Goal: Task Accomplishment & Management: Use online tool/utility

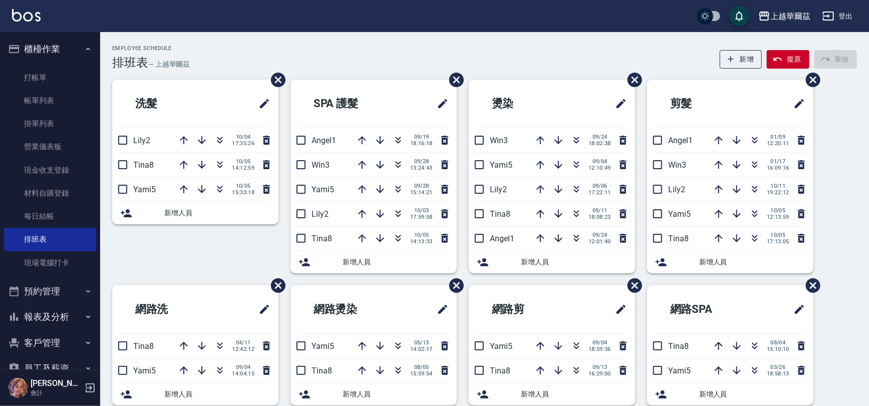
click at [50, 275] on ul "打帳單 帳單列表 掛單列表 營業儀表板 現金收支登錄 材料自購登錄 每日結帳 排班表 現場電腦打卡" at bounding box center [50, 170] width 92 height 216
click at [49, 272] on link "現場電腦打卡" at bounding box center [50, 262] width 92 height 23
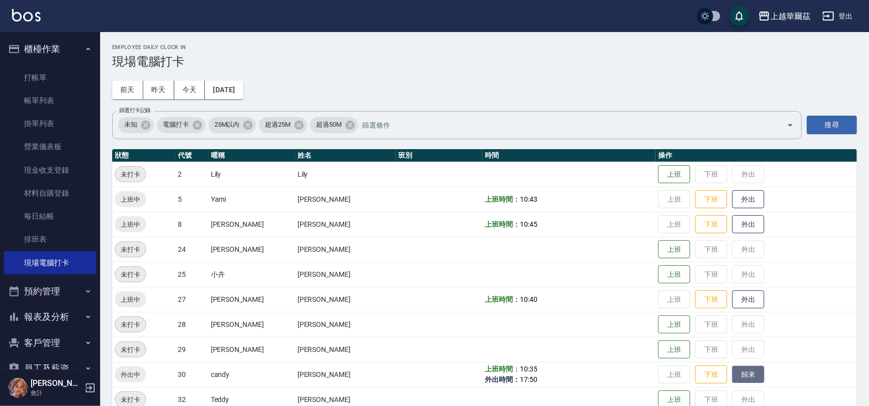
click at [732, 373] on button "歸來" at bounding box center [748, 375] width 32 height 18
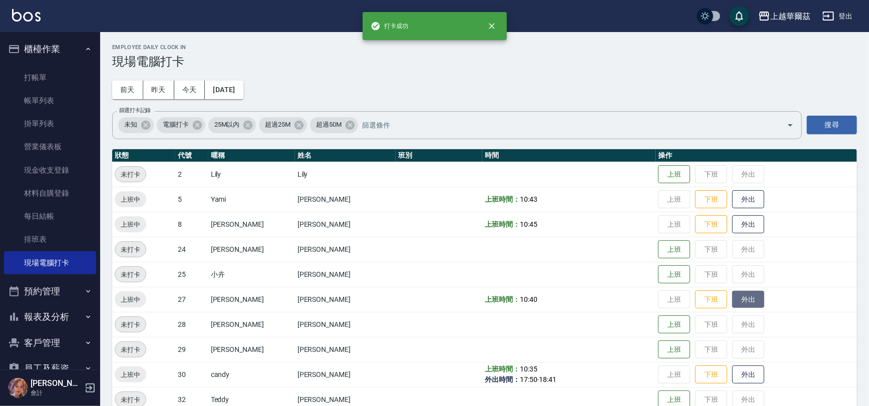
click at [732, 297] on button "外出" at bounding box center [748, 300] width 32 height 18
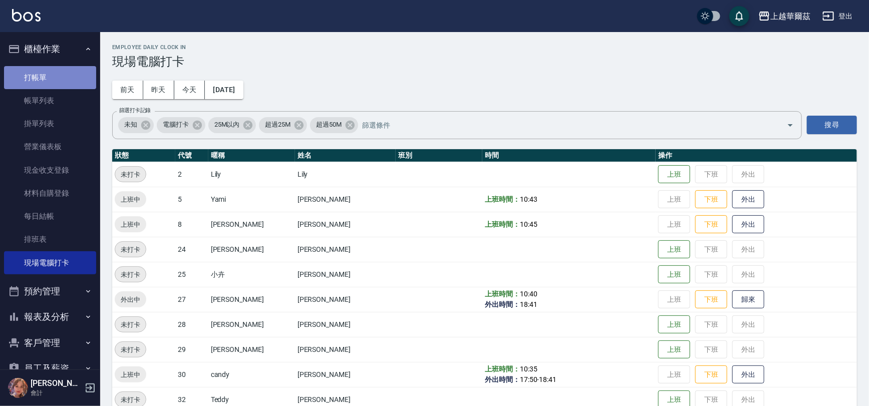
click at [77, 81] on link "打帳單" at bounding box center [50, 77] width 92 height 23
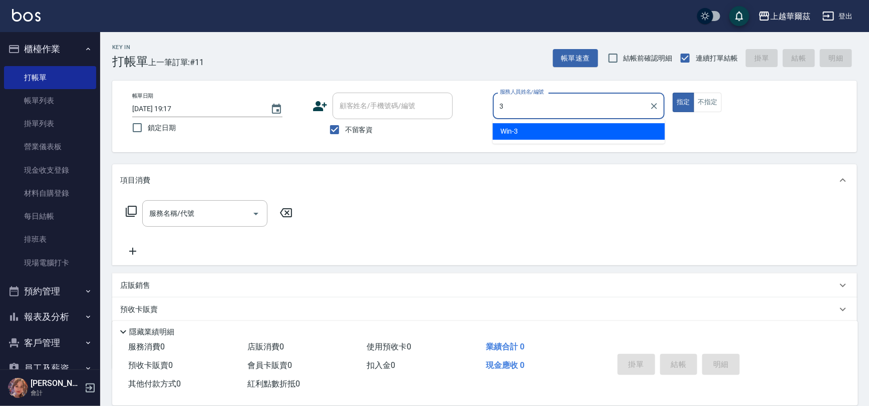
type input "Win-3"
type button "true"
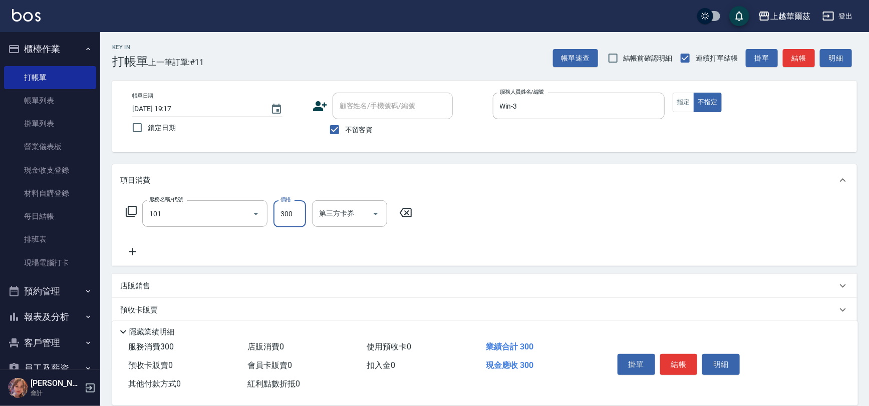
type input "洗髮300(101)"
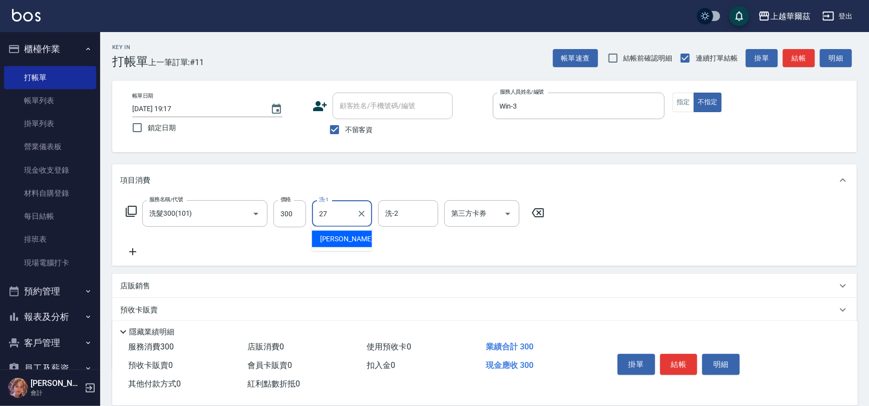
type input "[PERSON_NAME]-27"
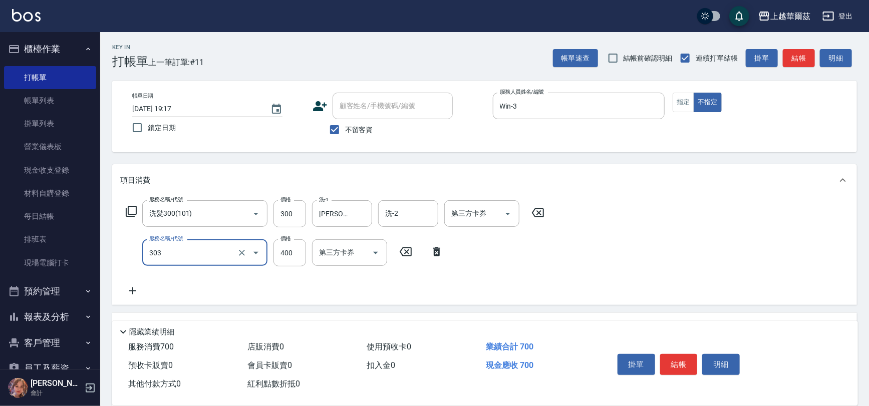
type input "剪髮400(303)"
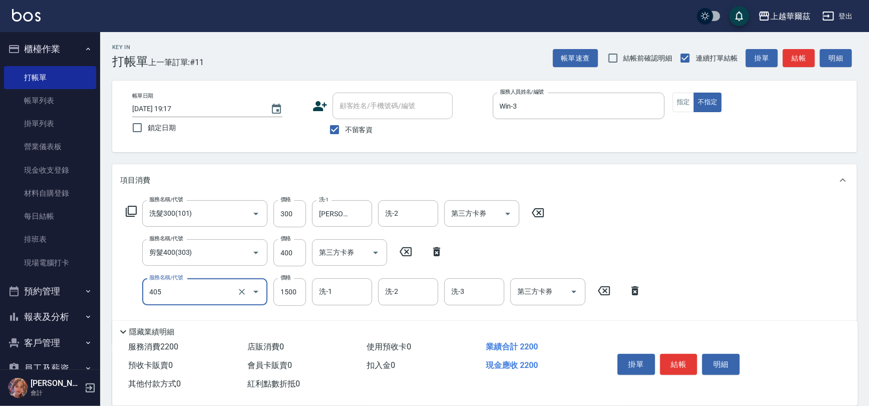
type input "染1500(405)"
type input "1790"
type input "Yami-5"
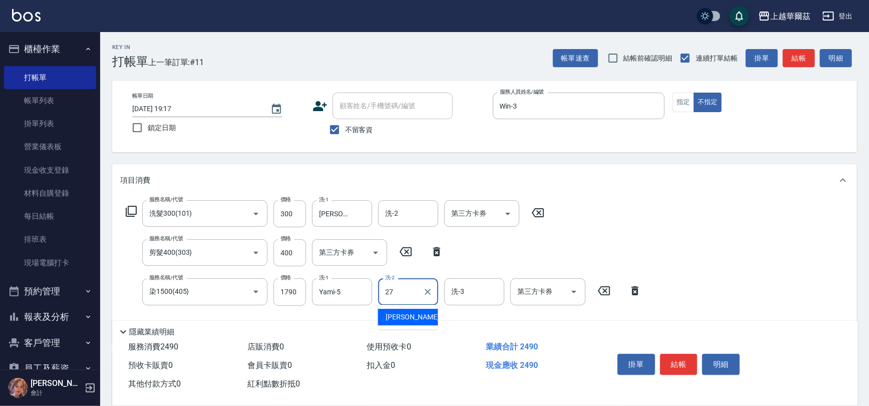
type input "[PERSON_NAME]-27"
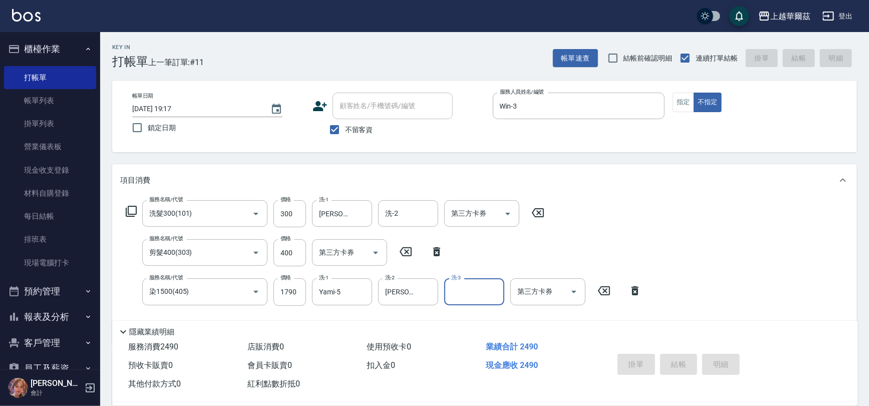
type input "[DATE] 19:22"
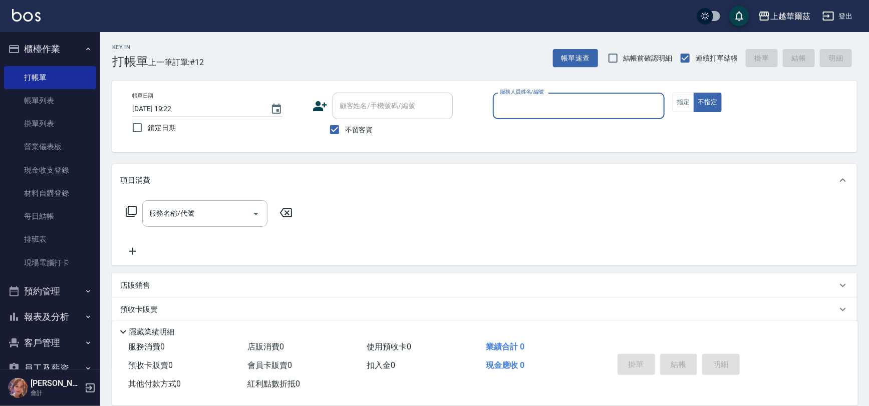
drag, startPoint x: 329, startPoint y: 137, endPoint x: 349, endPoint y: 115, distance: 29.4
click at [330, 137] on input "不留客資" at bounding box center [334, 129] width 21 height 21
checkbox input "false"
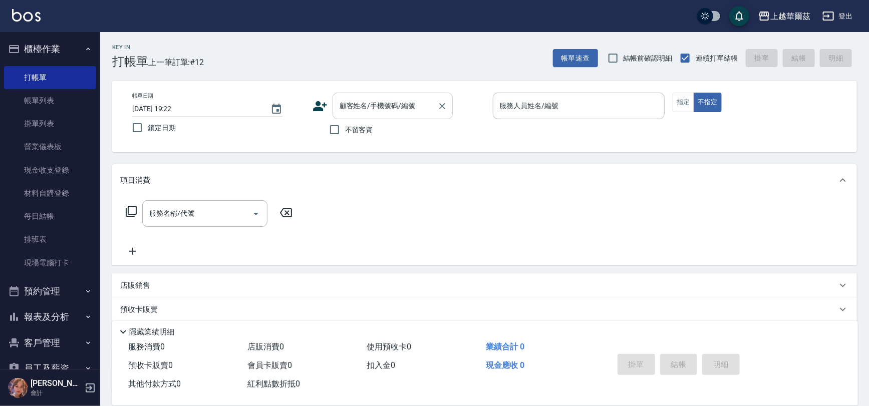
click at [349, 115] on div "顧客姓名/手機號碼/編號" at bounding box center [393, 106] width 120 height 27
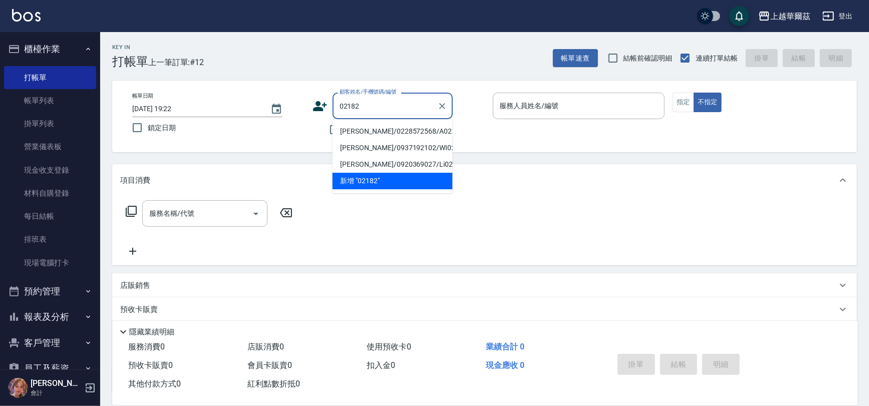
type input "[PERSON_NAME]/0228572568/A021821"
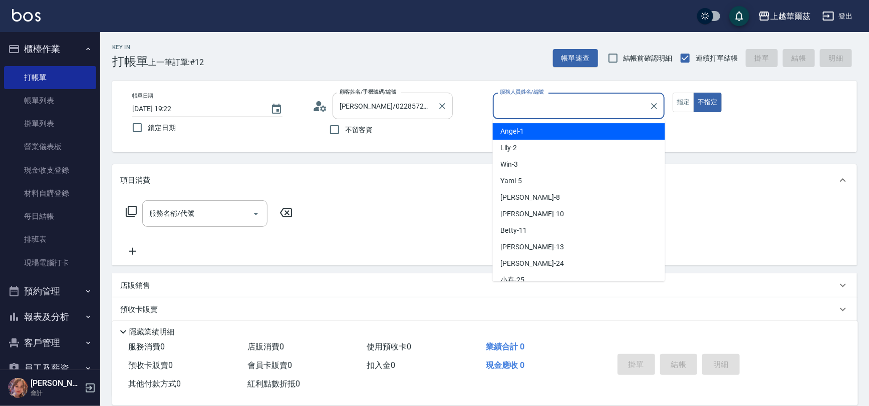
type input "[PERSON_NAME]-1"
click at [439, 111] on button "Clear" at bounding box center [442, 106] width 14 height 14
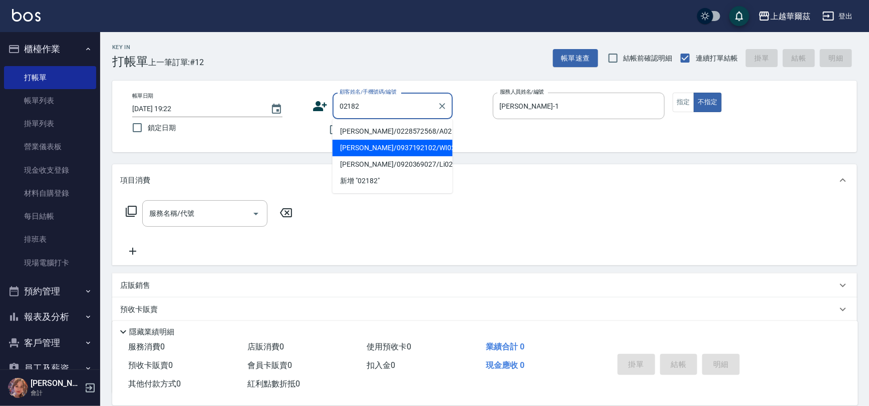
type input "[PERSON_NAME]/0937192102/WI02182"
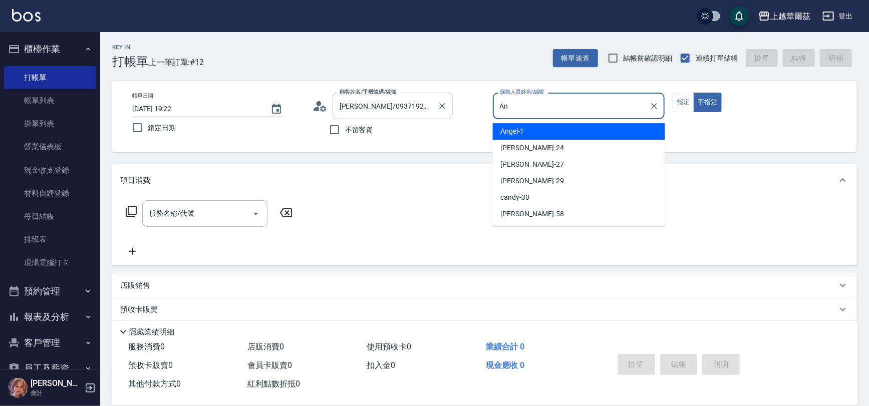
type input "A"
type input "3"
type button "false"
type input "Win-3"
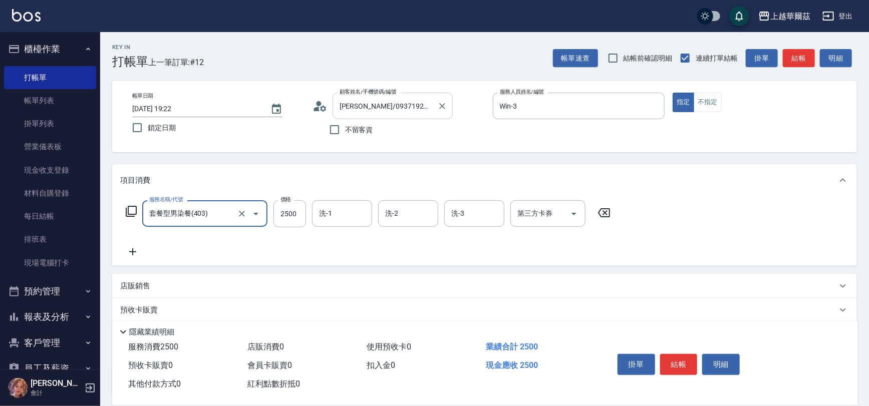
type input "套餐型男染餐(403)"
type input "3600"
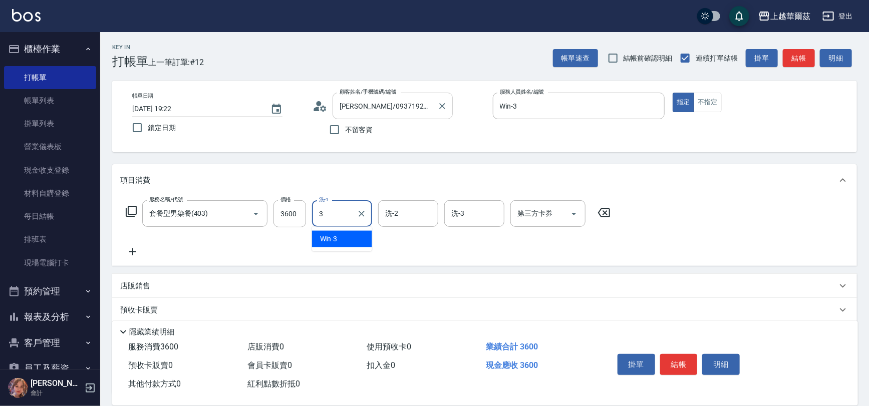
type input "Win-3"
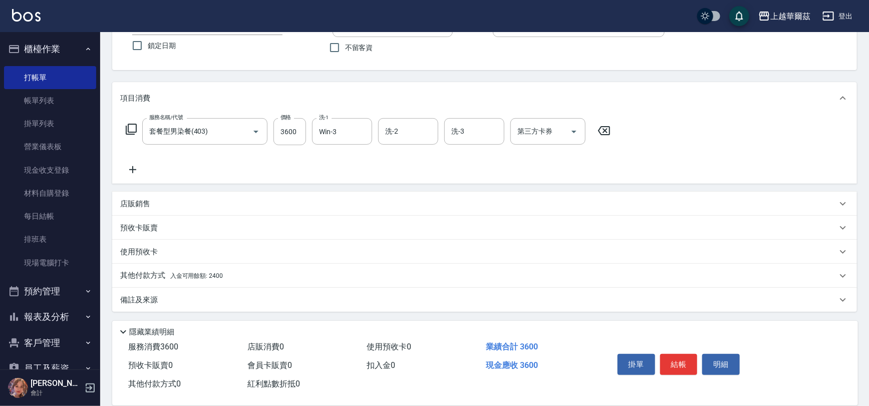
click at [280, 275] on div "其他付款方式 入金可用餘額: 2400" at bounding box center [478, 275] width 717 height 11
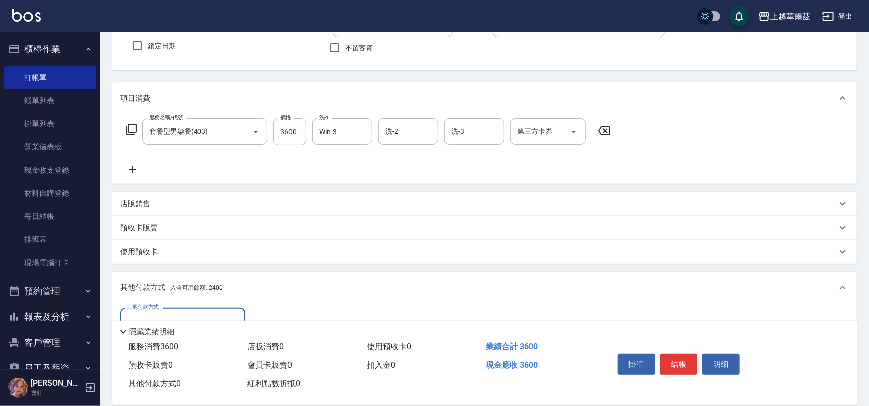
scroll to position [200, 0]
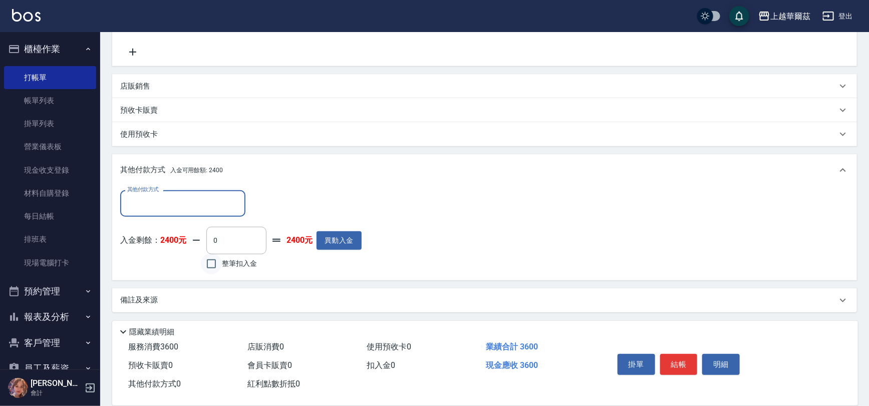
click at [215, 269] on input "整筆扣入金" at bounding box center [211, 263] width 21 height 21
checkbox input "true"
type input "2400"
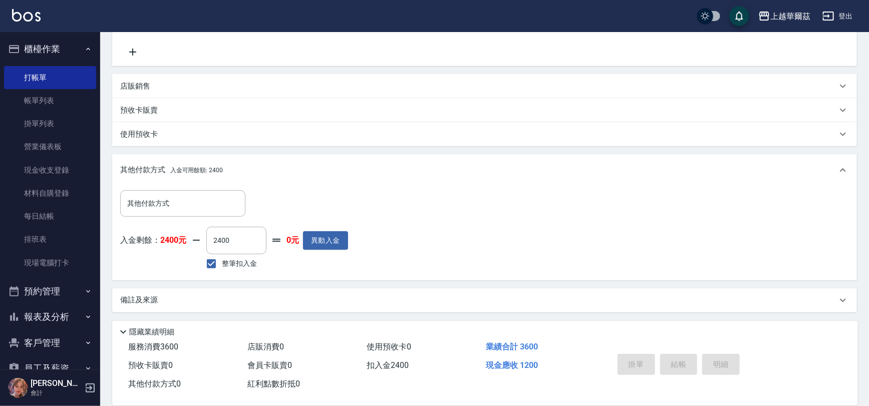
type input "[DATE] 19:23"
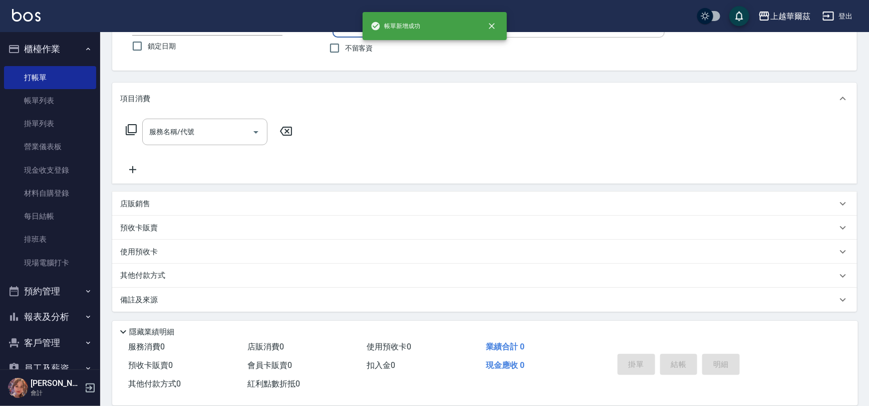
scroll to position [0, 0]
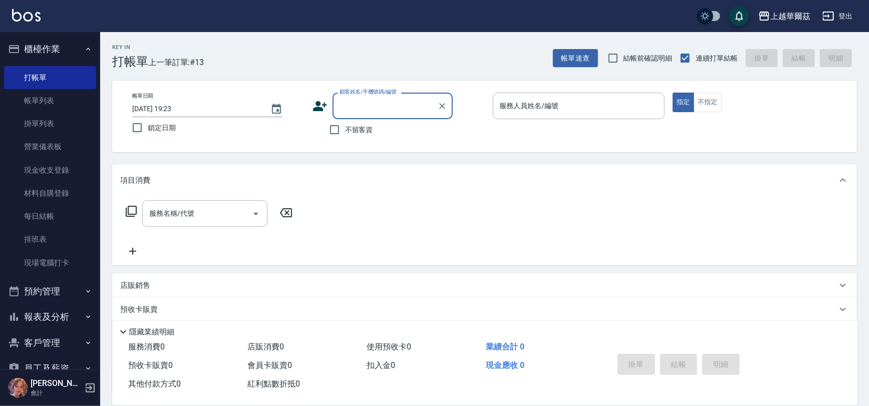
type input "8"
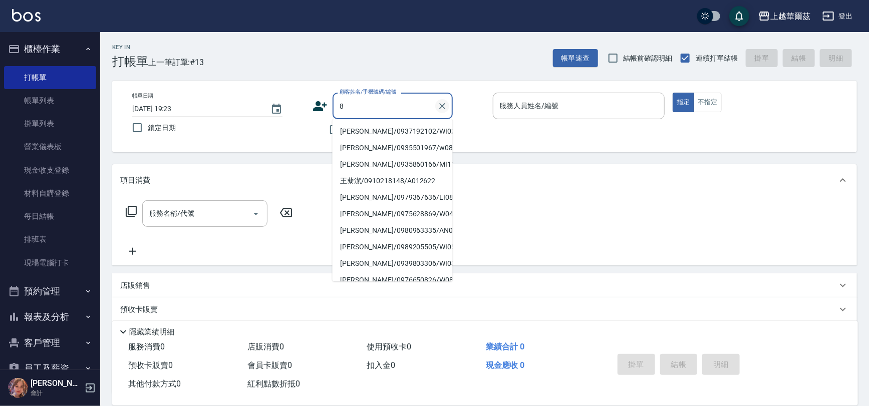
click at [443, 105] on icon "Clear" at bounding box center [442, 106] width 6 height 6
click at [329, 130] on input "不留客資" at bounding box center [334, 129] width 21 height 21
checkbox input "true"
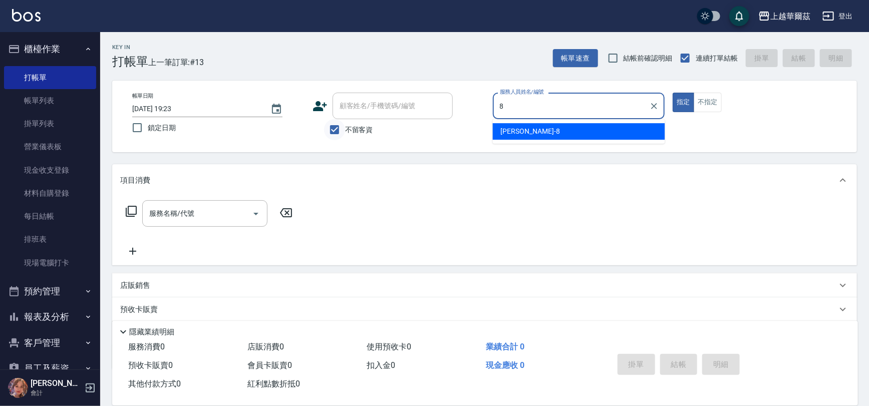
type input "[PERSON_NAME]-8"
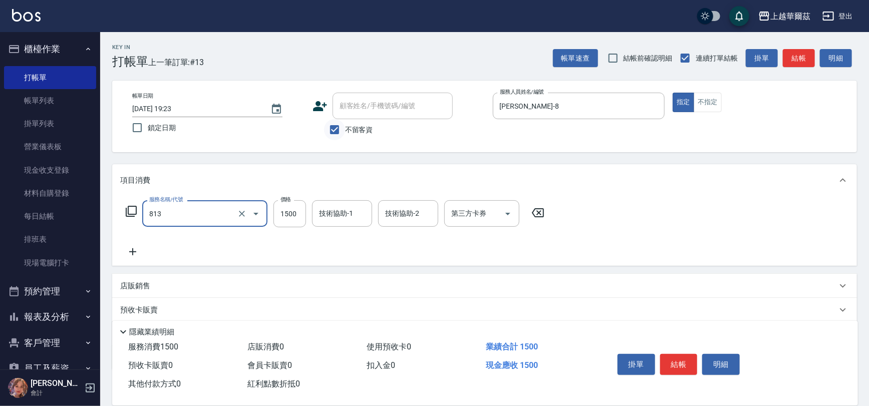
type input "死海礦泥單次1500(813)"
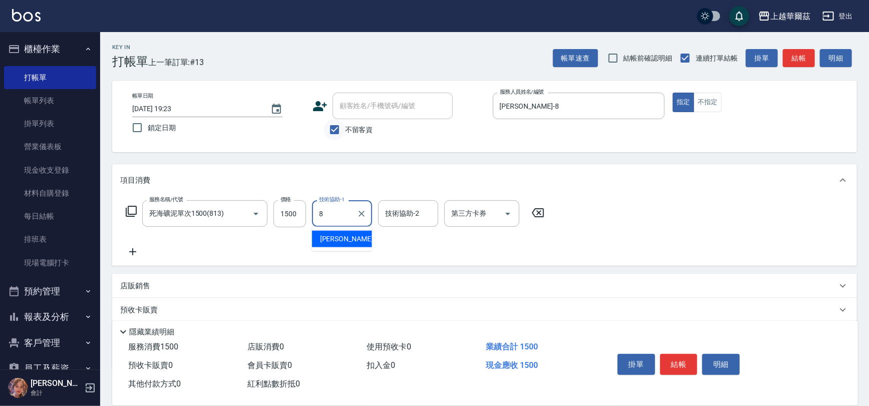
type input "[PERSON_NAME]-8"
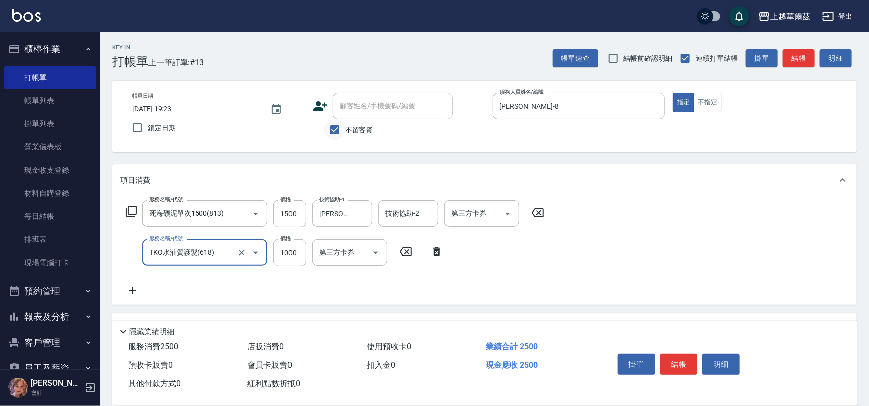
type input "TKO水油質護髮(618)"
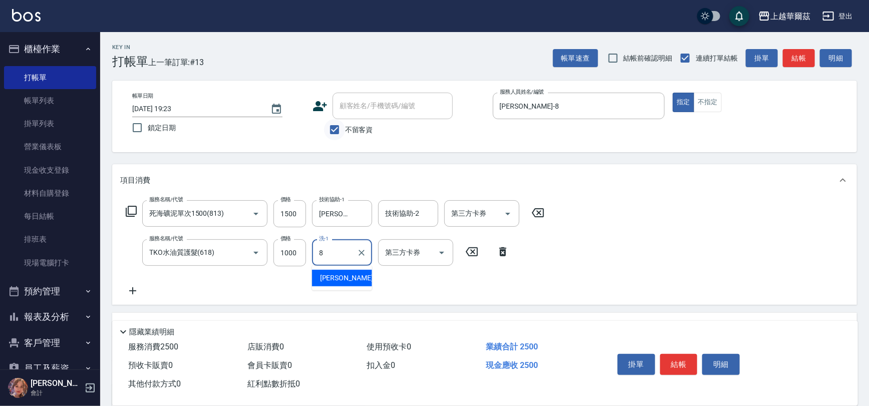
type input "[PERSON_NAME]-8"
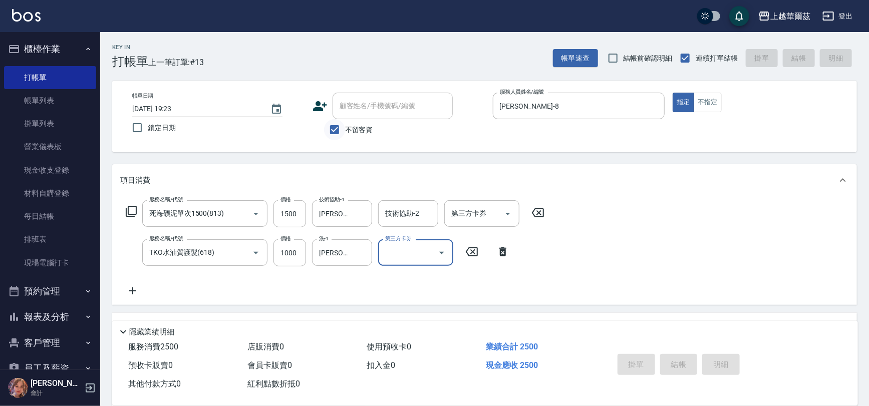
type input "[DATE] 19:26"
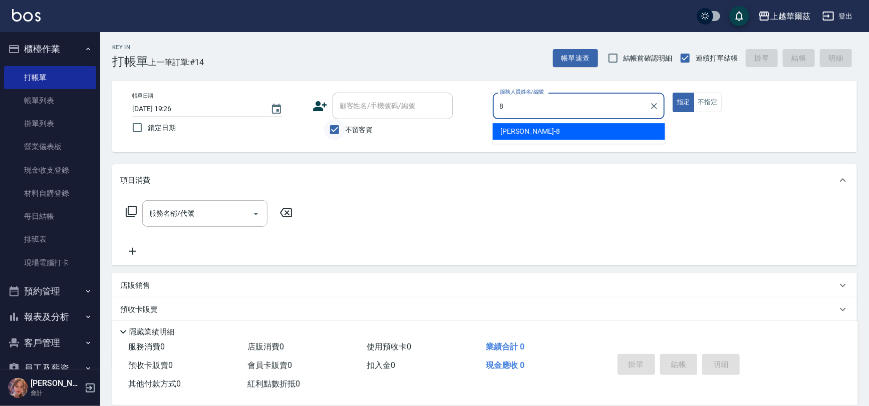
type input "[PERSON_NAME]-8"
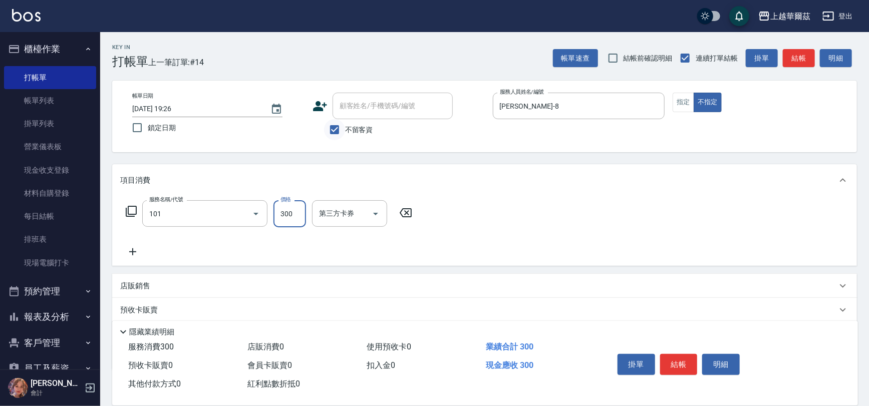
type input "洗髮300(101)"
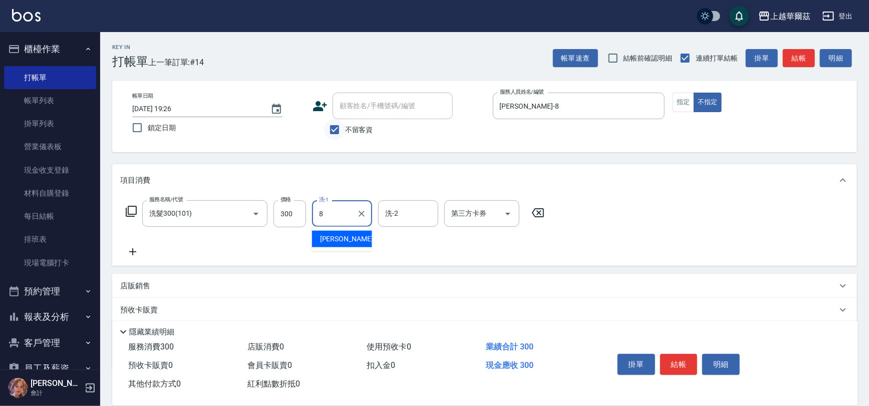
type input "[PERSON_NAME]-8"
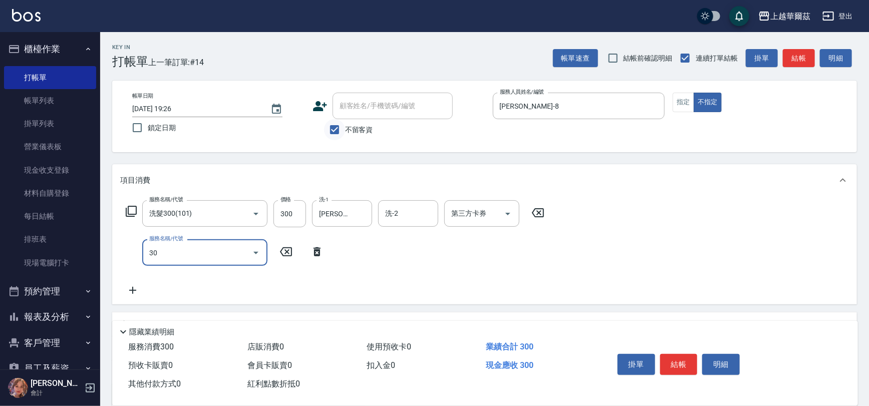
type input "305"
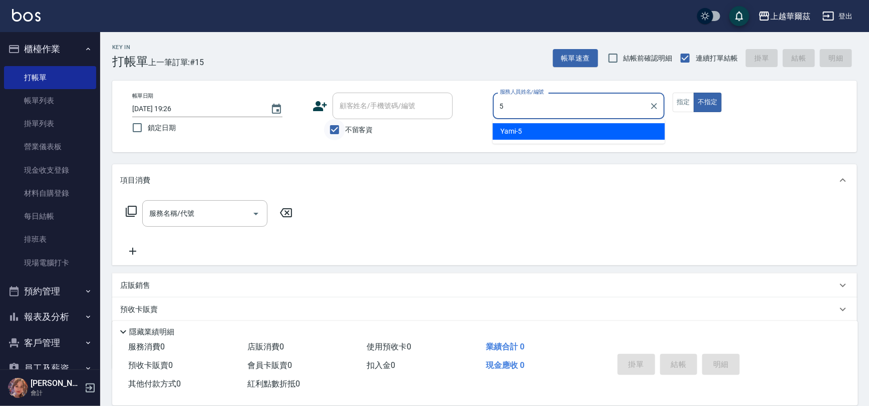
type input "Yami-5"
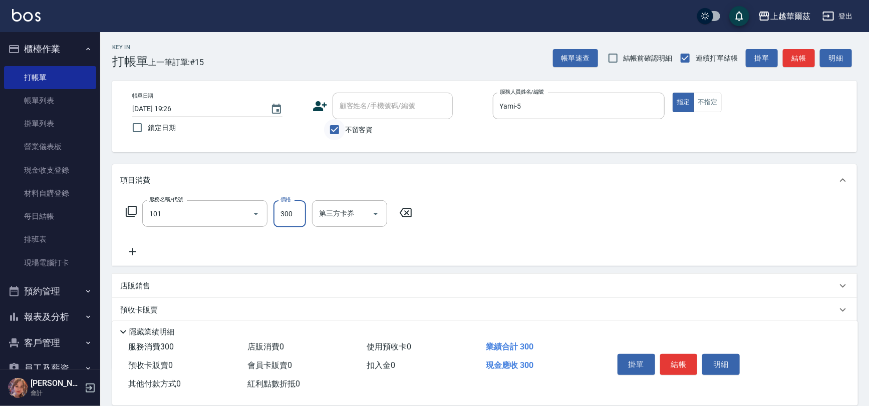
type input "洗髮300(101)"
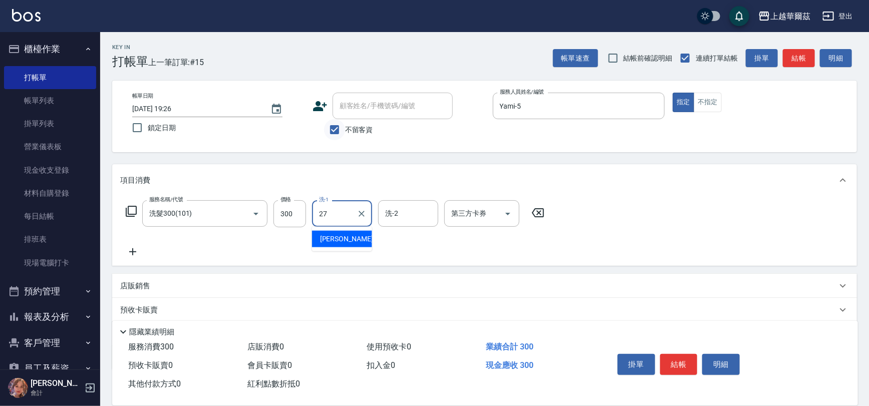
type input "[PERSON_NAME]-27"
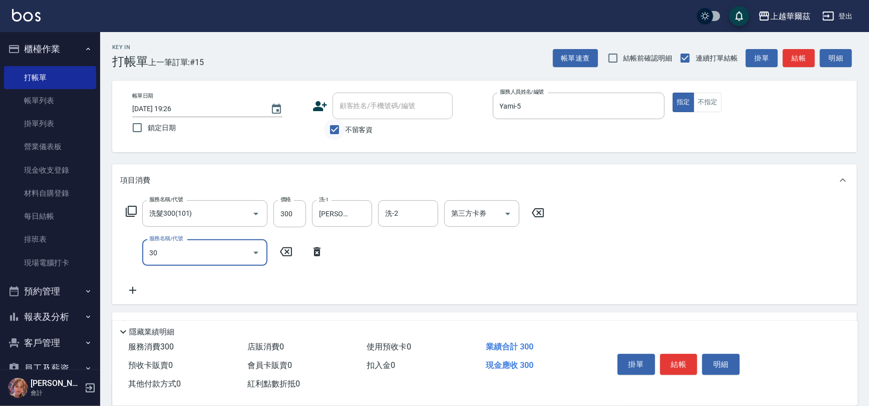
type input "304"
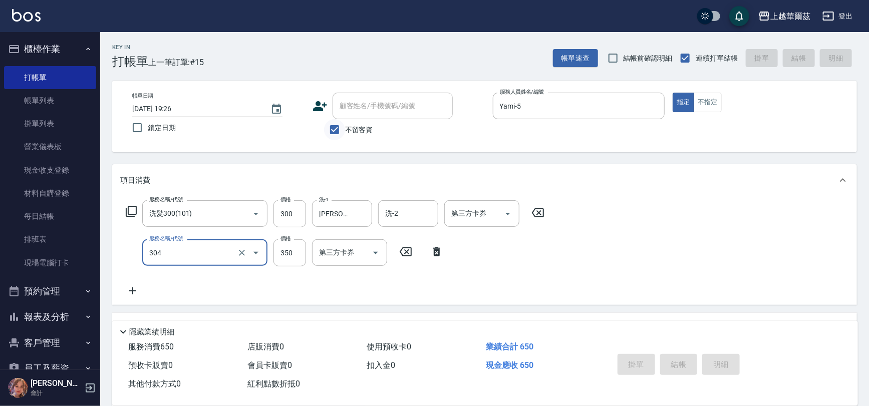
type input "[DATE] 19:27"
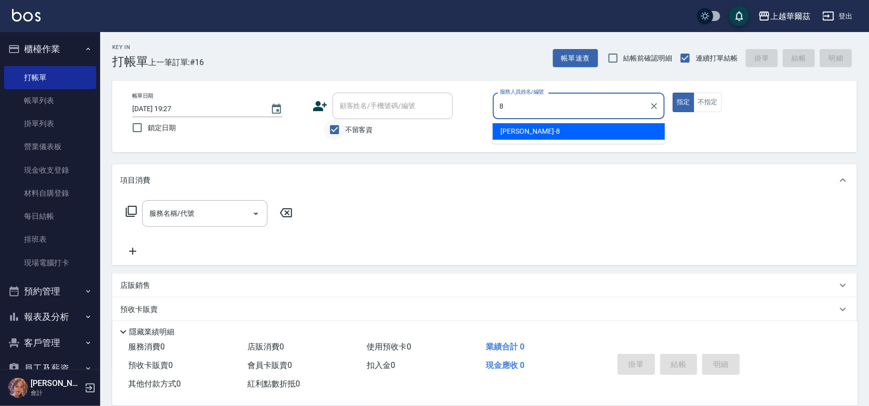
type input "[PERSON_NAME]-8"
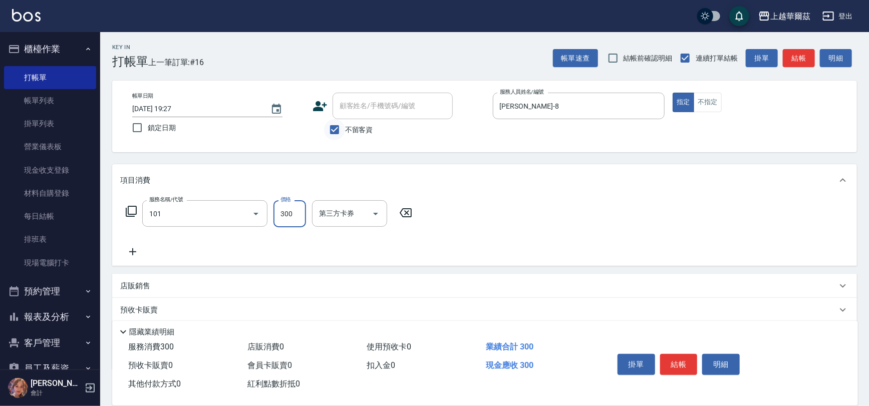
type input "洗髮300(101)"
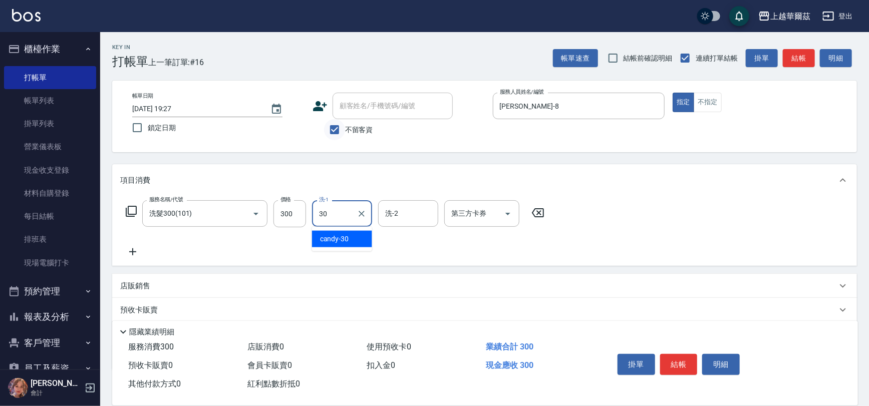
type input "candy-30"
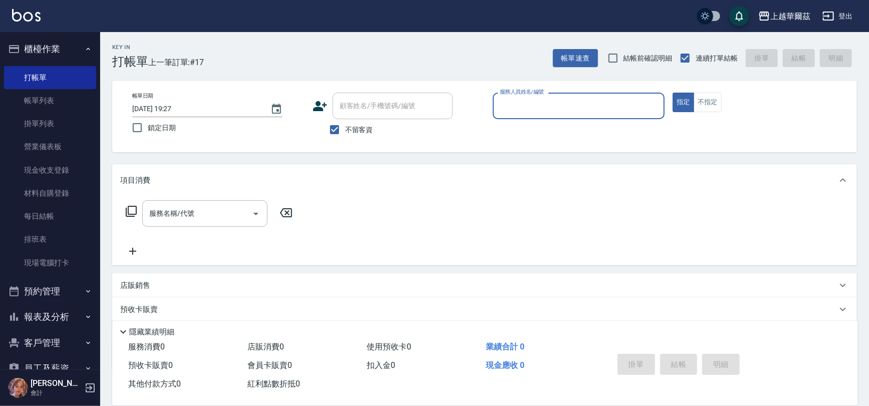
click at [64, 48] on button "櫃檯作業" at bounding box center [50, 49] width 92 height 26
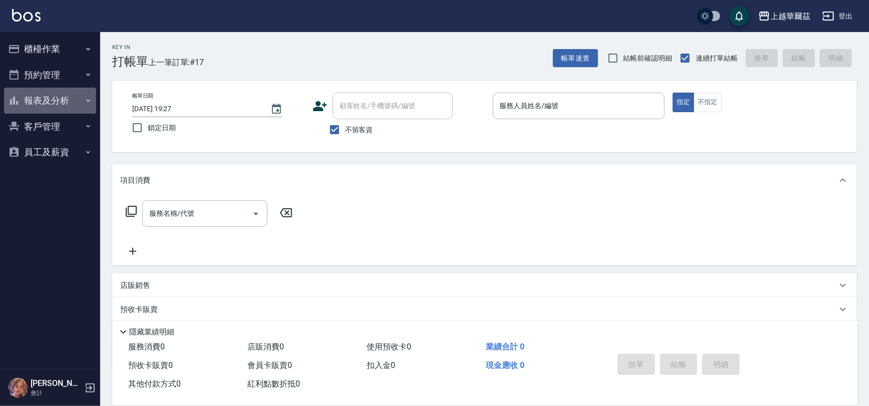
click at [66, 89] on button "報表及分析" at bounding box center [50, 101] width 92 height 26
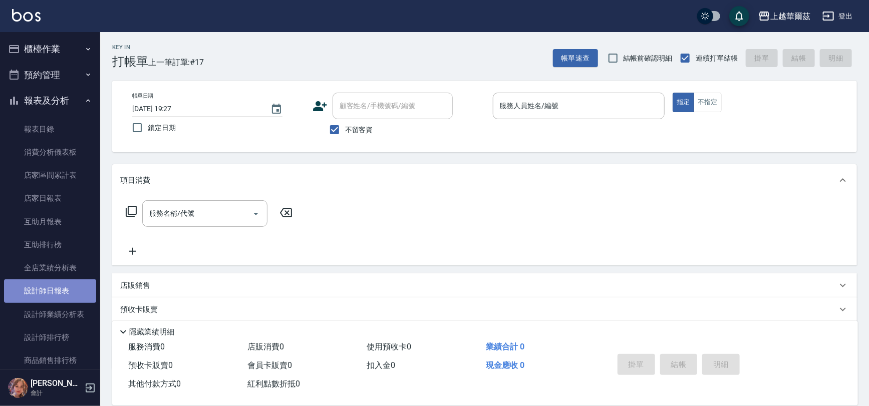
click at [73, 297] on link "設計師日報表" at bounding box center [50, 290] width 92 height 23
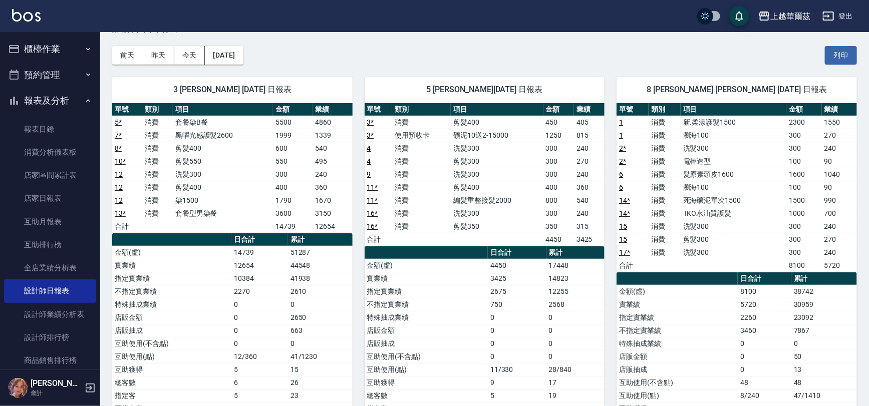
scroll to position [60, 0]
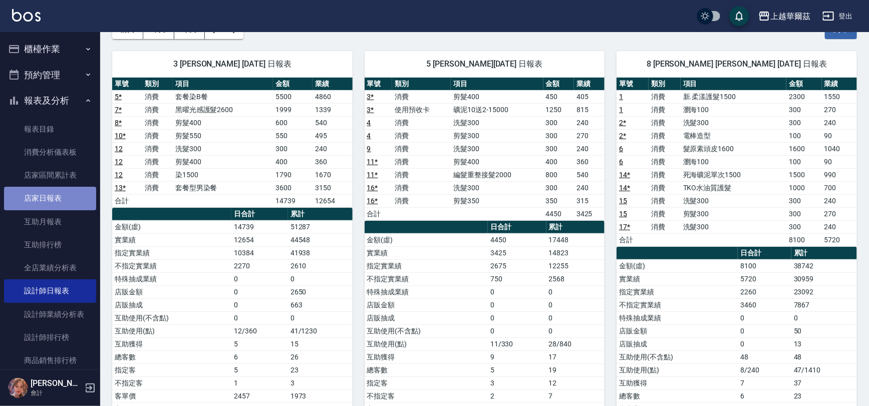
click at [52, 206] on link "店家日報表" at bounding box center [50, 198] width 92 height 23
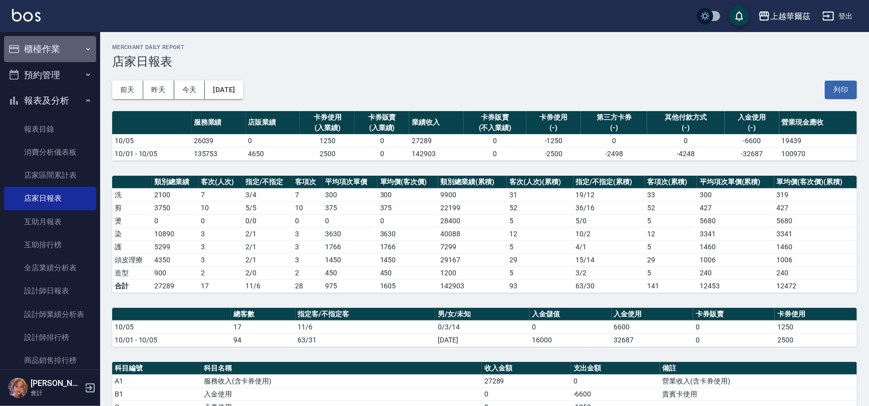
click at [56, 52] on button "櫃檯作業" at bounding box center [50, 49] width 92 height 26
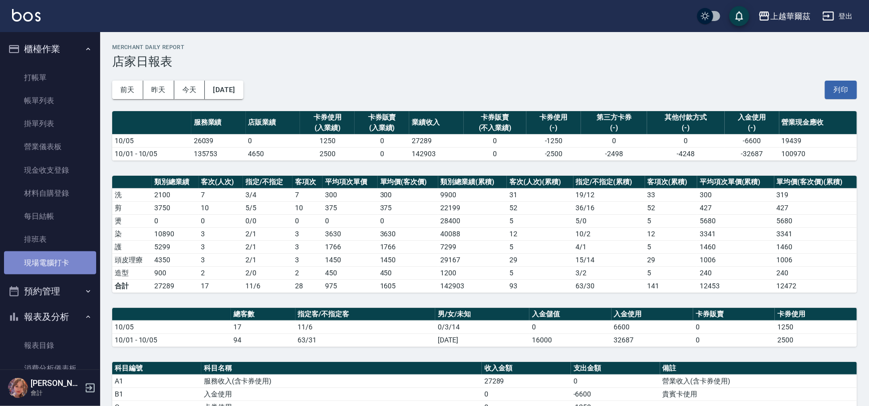
click at [70, 270] on link "現場電腦打卡" at bounding box center [50, 262] width 92 height 23
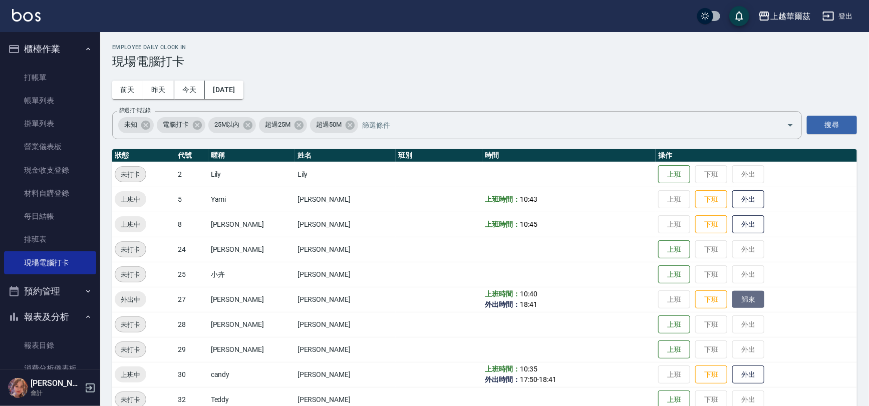
click at [738, 300] on button "歸來" at bounding box center [748, 300] width 32 height 18
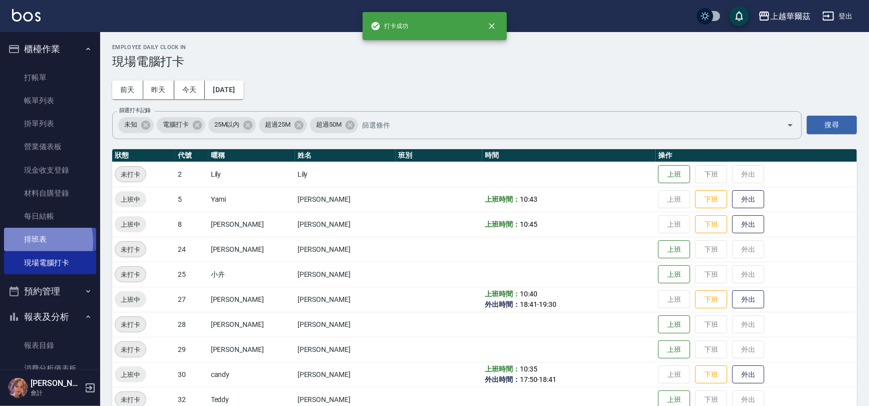
click at [25, 242] on link "排班表" at bounding box center [50, 239] width 92 height 23
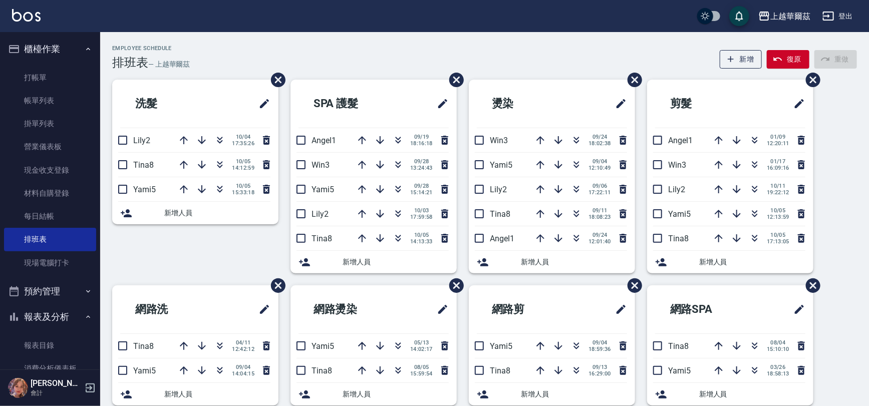
click at [39, 39] on button "櫃檯作業" at bounding box center [50, 49] width 92 height 26
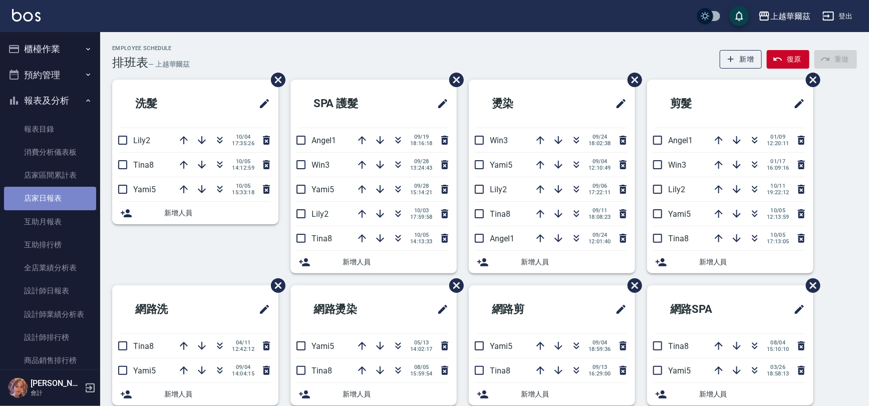
click at [63, 199] on link "店家日報表" at bounding box center [50, 198] width 92 height 23
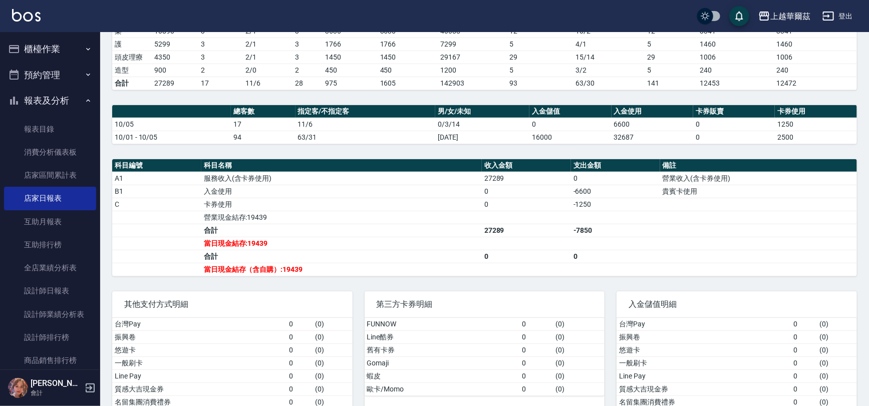
scroll to position [227, 0]
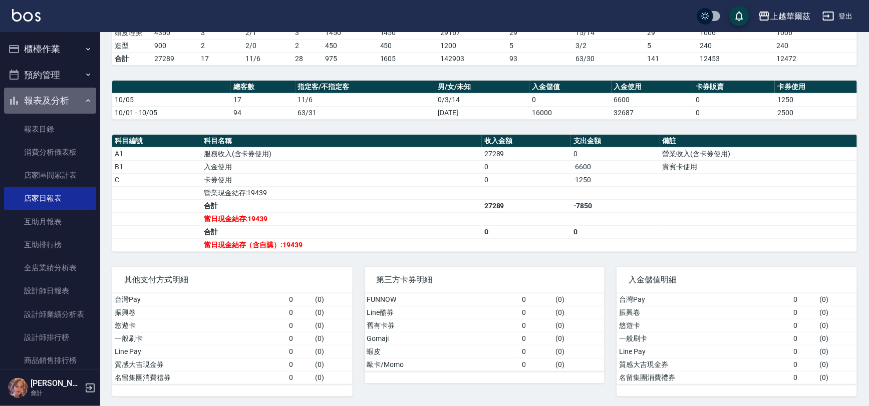
click at [78, 101] on button "報表及分析" at bounding box center [50, 101] width 92 height 26
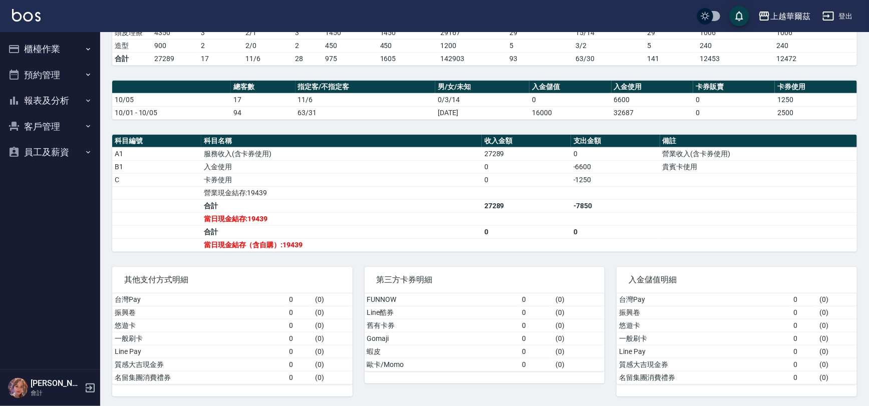
click at [56, 45] on button "櫃檯作業" at bounding box center [50, 49] width 92 height 26
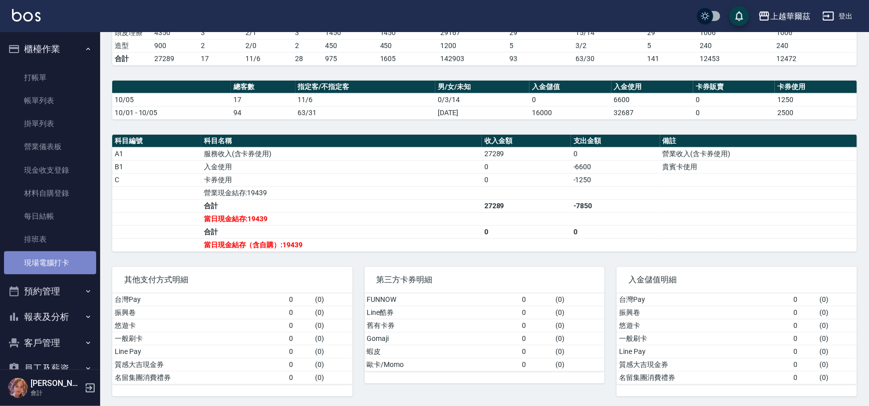
click at [50, 252] on link "現場電腦打卡" at bounding box center [50, 262] width 92 height 23
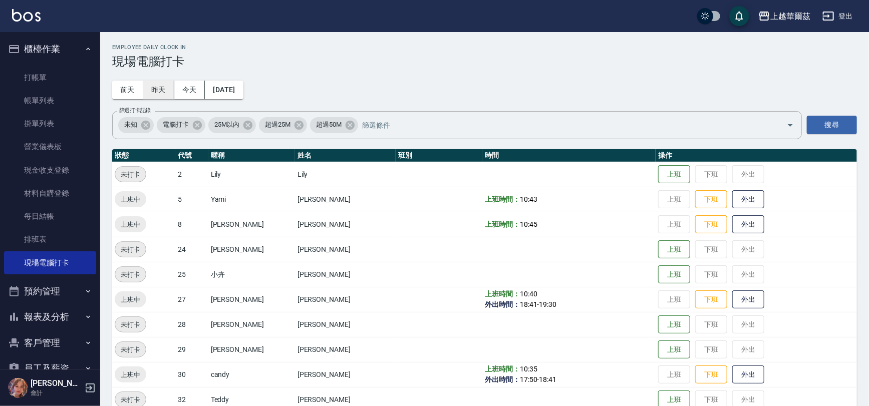
click at [149, 93] on button "昨天" at bounding box center [158, 90] width 31 height 19
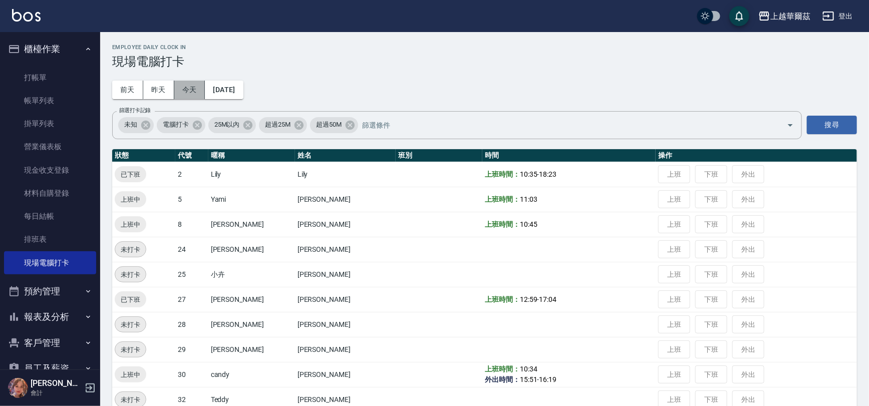
click at [196, 90] on button "今天" at bounding box center [189, 90] width 31 height 19
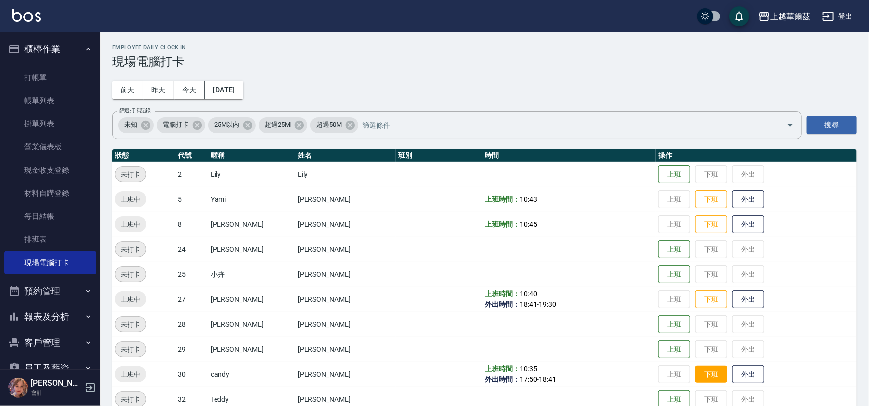
click at [701, 372] on button "下班" at bounding box center [711, 375] width 32 height 18
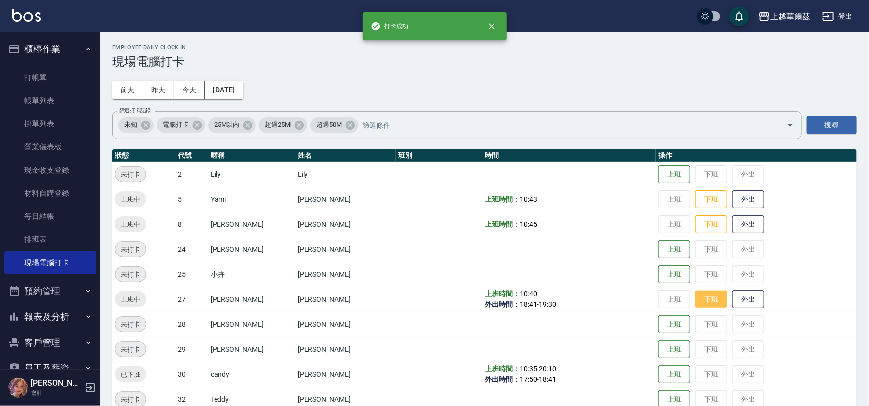
click at [695, 300] on button "下班" at bounding box center [711, 300] width 32 height 18
click at [696, 222] on button "下班" at bounding box center [711, 225] width 32 height 18
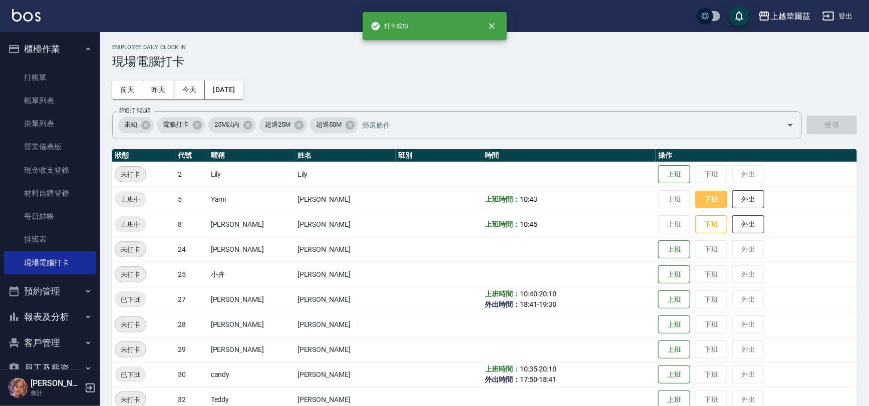
click at [695, 202] on button "下班" at bounding box center [711, 200] width 32 height 18
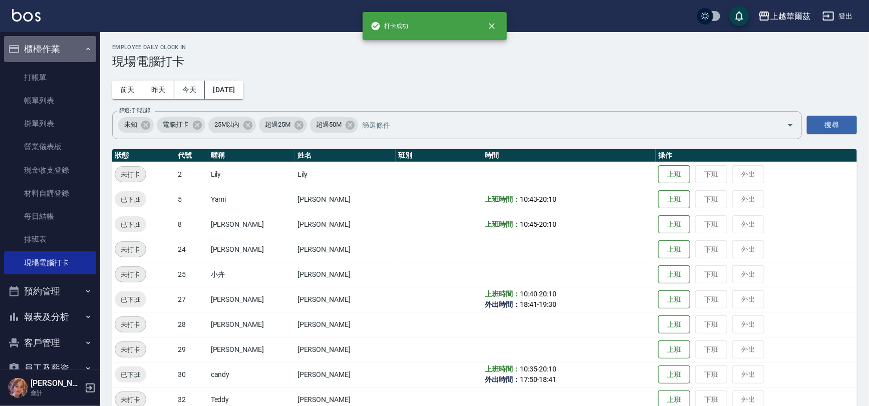
click at [86, 43] on button "櫃檯作業" at bounding box center [50, 49] width 92 height 26
